Goal: Transaction & Acquisition: Purchase product/service

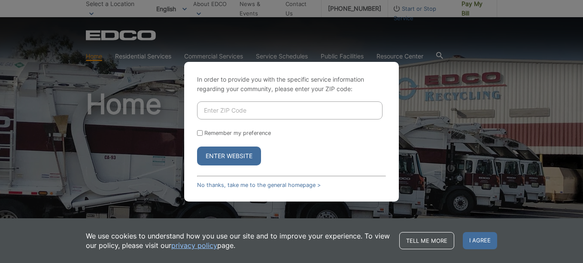
click at [214, 104] on input "Enter ZIP Code" at bounding box center [290, 110] width 186 height 18
click at [219, 152] on button "Enter Website" at bounding box center [229, 155] width 64 height 19
click at [226, 183] on link "No thanks, take me to the general homepage >" at bounding box center [259, 185] width 124 height 6
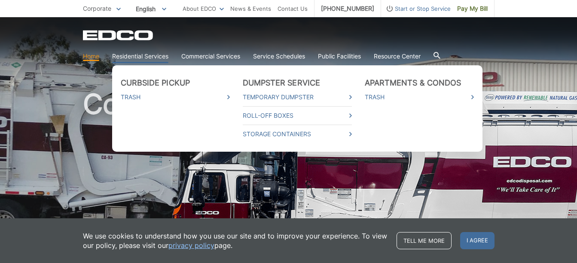
click at [150, 53] on link "Residential Services" at bounding box center [140, 56] width 56 height 9
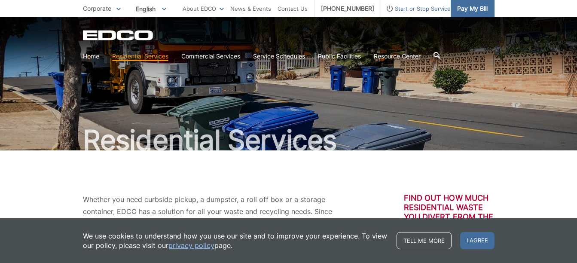
click at [466, 11] on span "Pay My Bill" at bounding box center [472, 8] width 30 height 9
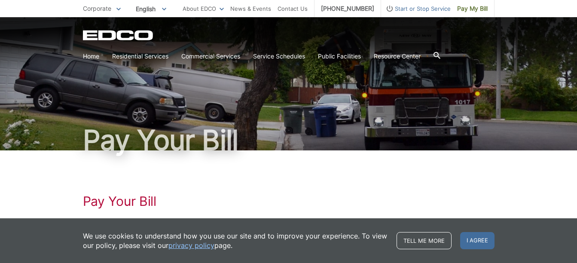
click at [150, 140] on h1 "Pay Your Bill" at bounding box center [288, 139] width 411 height 27
click at [131, 201] on h1 "Pay Your Bill" at bounding box center [288, 200] width 411 height 15
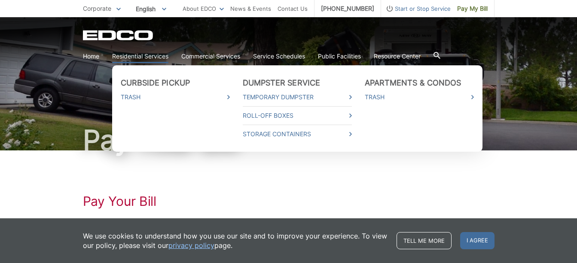
click at [152, 55] on link "Residential Services" at bounding box center [140, 56] width 56 height 9
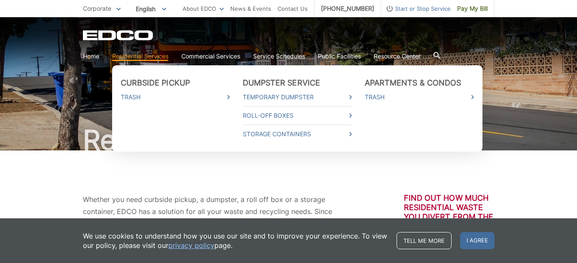
click at [475, 96] on ul "Curbside Pickup Trash Dumpster Service Temporary Dumpster Roll-Off Boxes Storag…" at bounding box center [297, 108] width 370 height 86
click at [469, 96] on link "Trash" at bounding box center [419, 96] width 109 height 9
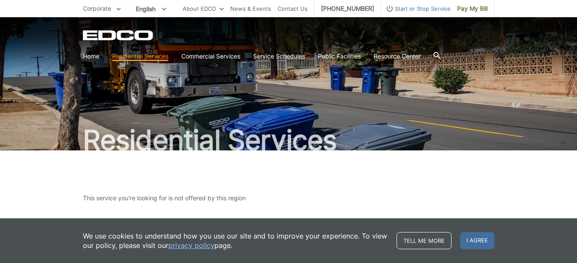
click at [483, 238] on span "I agree" at bounding box center [477, 240] width 34 height 17
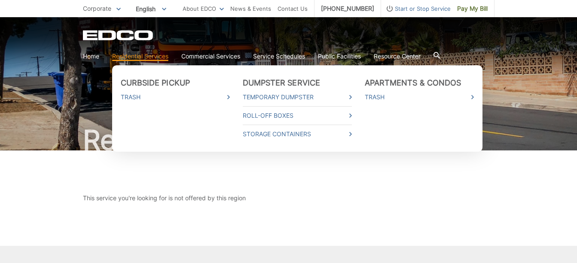
click at [134, 56] on link "Residential Services" at bounding box center [140, 56] width 56 height 9
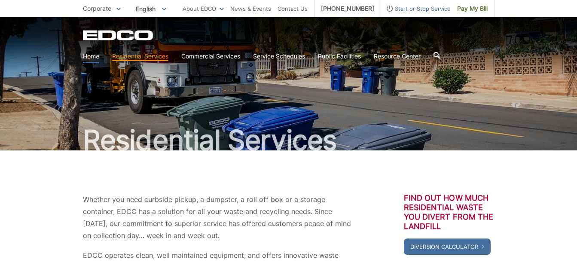
click at [88, 58] on link "Home" at bounding box center [91, 56] width 16 height 9
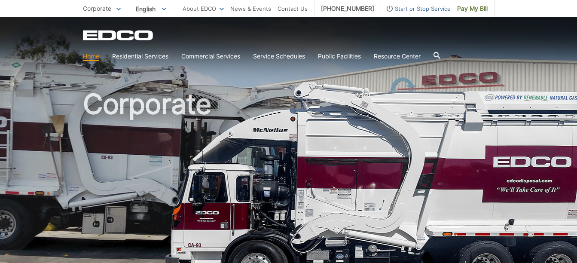
click at [88, 58] on link "Home" at bounding box center [91, 56] width 16 height 9
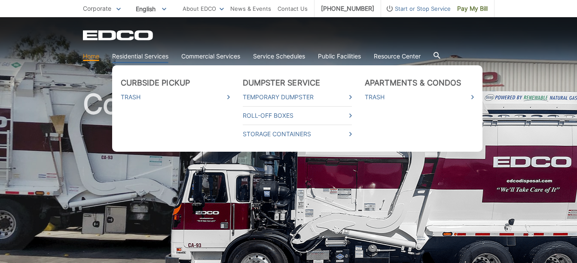
click at [127, 55] on link "Residential Services" at bounding box center [140, 56] width 56 height 9
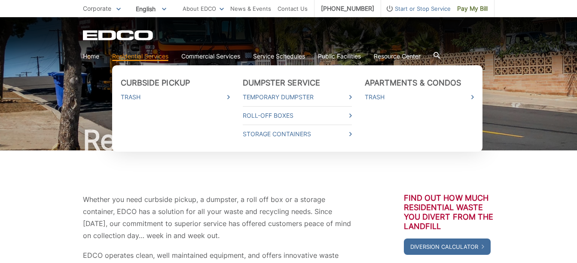
click at [358, 114] on ul "Curbside Pickup Trash Dumpster Service Temporary Dumpster Roll-Off Boxes Storag…" at bounding box center [297, 108] width 370 height 86
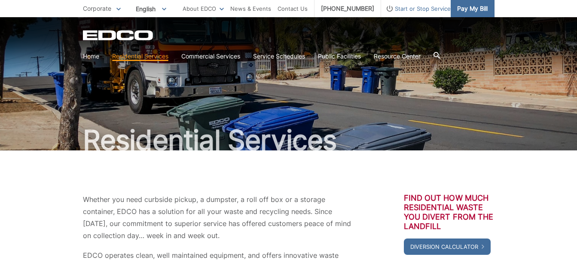
click at [462, 10] on span "Pay My Bill" at bounding box center [472, 8] width 30 height 9
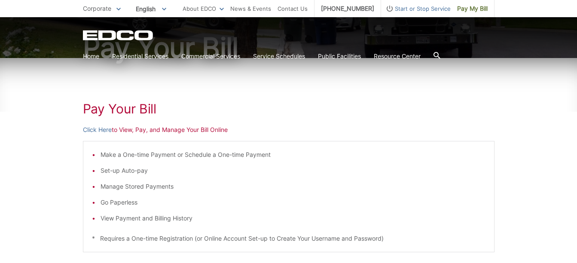
scroll to position [94, 0]
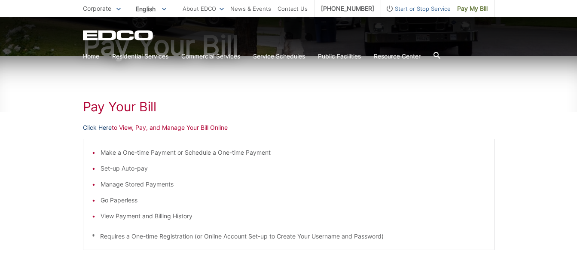
click at [104, 128] on link "Click Here" at bounding box center [97, 127] width 29 height 9
